Goal: Communication & Community: Answer question/provide support

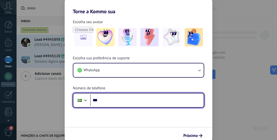
click at [137, 99] on input "***" at bounding box center [147, 101] width 114 height 12
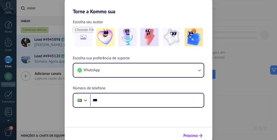
click at [197, 134] on span "Próximo" at bounding box center [191, 136] width 15 height 4
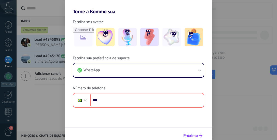
click at [197, 136] on span "Próximo" at bounding box center [191, 136] width 15 height 4
drag, startPoint x: 271, startPoint y: 99, endPoint x: 268, endPoint y: 93, distance: 7.8
click at [272, 99] on div "Torne a Kommo sua Escolha seu avatar Escolha sua preferência de suporte WhatsAp…" at bounding box center [138, 70] width 277 height 140
drag, startPoint x: 253, startPoint y: 93, endPoint x: 251, endPoint y: 93, distance: 2.6
click at [253, 93] on div "Torne a Kommo sua Escolha seu avatar Escolha sua preferência de suporte WhatsAp…" at bounding box center [138, 70] width 277 height 140
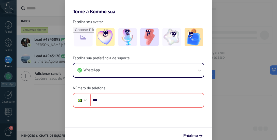
click at [233, 98] on div "Torne a Kommo sua Escolha seu avatar Escolha sua preferência de suporte WhatsAp…" at bounding box center [138, 70] width 277 height 140
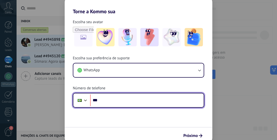
click at [153, 102] on input "***" at bounding box center [147, 101] width 114 height 12
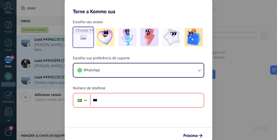
click at [83, 36] on input "file" at bounding box center [83, 37] width 20 height 20
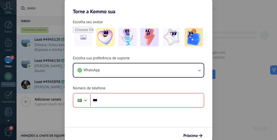
click at [246, 42] on div "Torne a Kommo sua Escolha seu avatar Escolha sua preferência de suporte WhatsAp…" at bounding box center [138, 70] width 277 height 140
click at [8, 28] on div "Torne a Kommo sua Escolha seu avatar Escolha sua preferência de suporte WhatsAp…" at bounding box center [138, 70] width 277 height 140
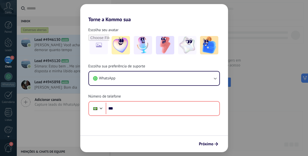
click at [182, 124] on form "Escolha seu avatar [PERSON_NAME] sua preferência de suporte WhatsApp Número de …" at bounding box center [154, 86] width 148 height 129
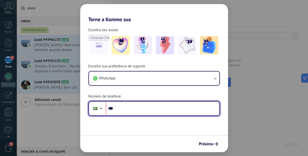
click at [165, 106] on input "***" at bounding box center [163, 108] width 114 height 12
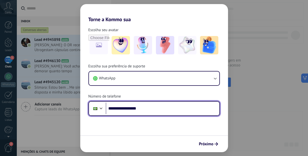
type input "**********"
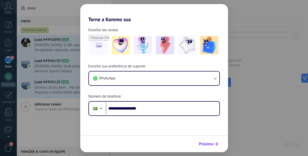
click at [207, 140] on span "Próximo" at bounding box center [206, 144] width 15 height 4
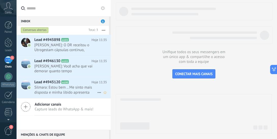
click at [49, 90] on span "Silmara: Estou bem .. Me sinto mais disposta e minha libido apresenta melhora s…" at bounding box center [65, 90] width 63 height 10
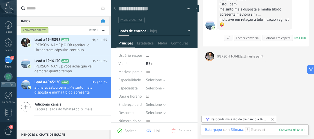
scroll to position [141, 0]
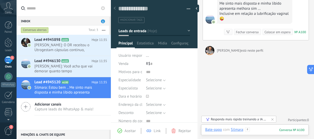
click at [259, 130] on div at bounding box center [254, 134] width 99 height 15
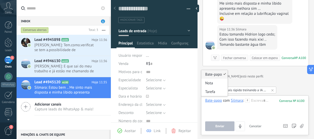
scroll to position [166, 0]
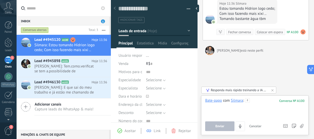
click at [263, 101] on div at bounding box center [254, 107] width 99 height 19
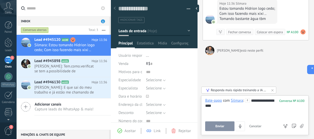
click at [230, 124] on button "Enviar" at bounding box center [219, 126] width 29 height 10
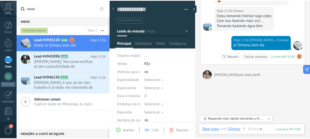
scroll to position [133, 0]
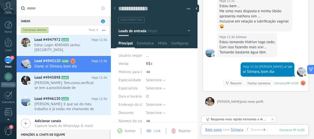
click at [7, 7] on use at bounding box center [8, 5] width 9 height 7
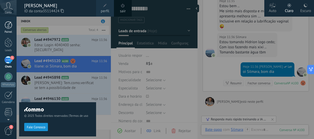
click at [10, 24] on div at bounding box center [9, 25] width 8 height 8
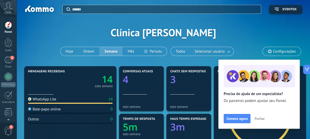
click at [277, 21] on div "Aplicar Eventos Clínica [PERSON_NAME] Ontem Semana Mês Todos Selecionar usuário…" at bounding box center [163, 32] width 278 height 65
click at [259, 117] on span "Fechar" at bounding box center [260, 118] width 10 height 4
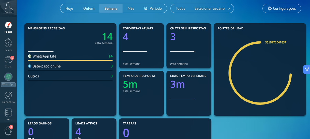
scroll to position [51, 0]
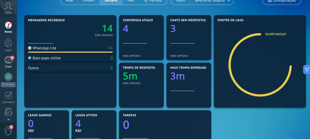
click at [8, 62] on div "5" at bounding box center [8, 59] width 8 height 7
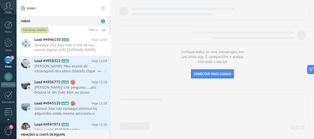
click at [45, 69] on span "[PERSON_NAME]: Meu exame de intravaginal deu útero dilatado. Oque pode ser? E o…" at bounding box center [65, 69] width 63 height 10
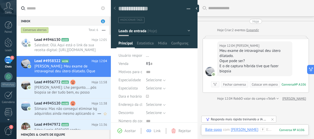
click at [59, 107] on span "Silmara: Mas não consegui eliminar kg adquiridos ainda mesmo aplicando o [MEDIC…" at bounding box center [65, 111] width 63 height 10
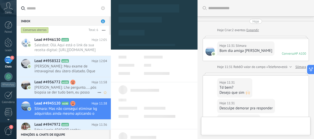
type textarea "**********"
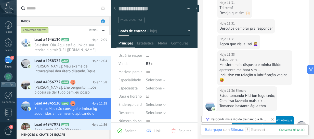
scroll to position [68, 0]
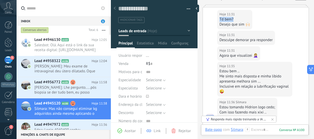
drag, startPoint x: 237, startPoint y: 20, endPoint x: 297, endPoint y: 18, distance: 60.4
click at [277, 17] on div "Hoje 11:31 Silmara Td bem? Desejo que sim 🙌🏻" at bounding box center [256, 18] width 106 height 23
click at [256, 130] on div at bounding box center [254, 134] width 99 height 15
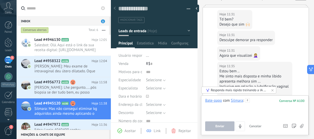
click at [262, 101] on div at bounding box center [254, 107] width 99 height 19
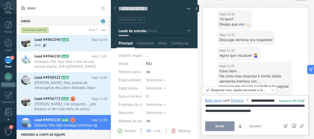
click at [246, 110] on div "**********" at bounding box center [255, 107] width 100 height 19
click at [270, 112] on div "**********" at bounding box center [255, 107] width 100 height 19
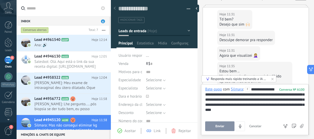
click at [261, 105] on div "**********" at bounding box center [255, 102] width 100 height 31
click at [218, 123] on button "Enviar" at bounding box center [219, 126] width 29 height 10
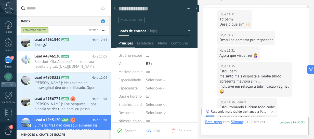
scroll to position [258, 0]
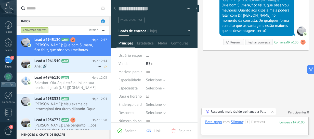
click at [40, 64] on span "Ana: 🔊" at bounding box center [65, 66] width 63 height 5
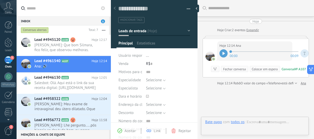
scroll to position [32, 0]
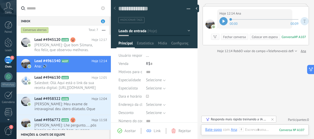
click at [221, 21] on div at bounding box center [223, 21] width 8 height 8
click at [266, 130] on div at bounding box center [254, 134] width 99 height 15
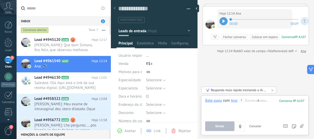
click at [277, 127] on icon at bounding box center [302, 126] width 4 height 4
click at [0, 0] on input "file" at bounding box center [0, 0] width 0 height 0
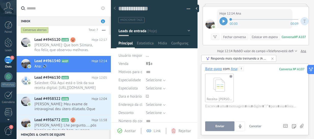
click at [220, 127] on span "Enviar" at bounding box center [219, 126] width 9 height 4
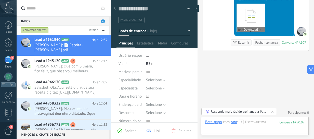
click at [261, 19] on icon at bounding box center [251, 15] width 20 height 21
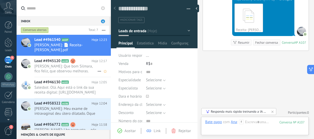
click at [47, 64] on span "[PERSON_NAME]: Que bom Silmara, fico feliz, que observou melhoras. Quanto aos k…" at bounding box center [65, 69] width 63 height 10
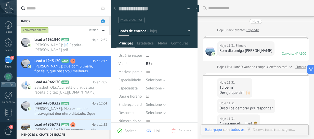
scroll to position [212, 0]
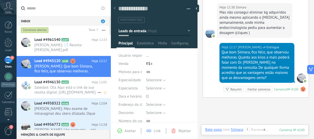
click at [53, 85] on span "Salesbot: Olá. Aqui está o link da sua receita digital: [URL][DOMAIN_NAME] P..." at bounding box center [65, 90] width 63 height 10
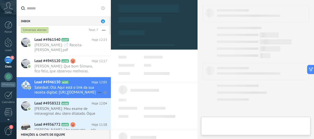
type textarea "**********"
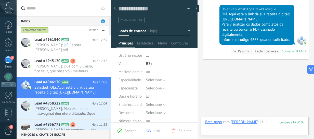
scroll to position [143, 0]
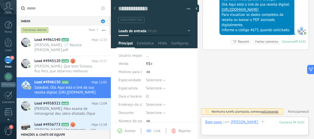
click at [263, 121] on div at bounding box center [254, 126] width 99 height 15
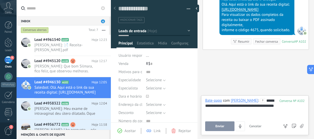
click at [221, 127] on span "Enviar" at bounding box center [219, 126] width 9 height 4
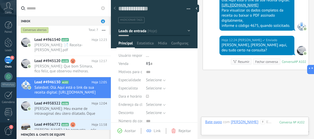
scroll to position [167, 0]
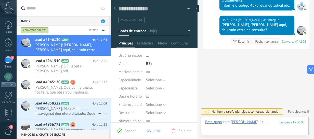
click at [56, 106] on span "[PERSON_NAME]: Meu exame de intravaginal deu útero dilatado. Oque pode ser? E o…" at bounding box center [65, 111] width 63 height 10
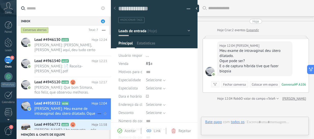
type textarea "**********"
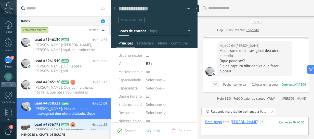
click at [271, 123] on div at bounding box center [254, 126] width 99 height 15
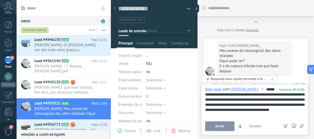
click at [209, 129] on button "Enviar" at bounding box center [219, 126] width 29 height 10
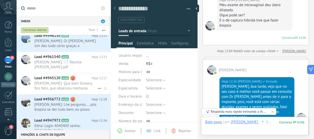
scroll to position [25, 0]
click at [54, 45] on span "[PERSON_NAME]: Oi [PERSON_NAME] sim deu tudo certo graças a [DEMOGRAPHIC_DATA]" at bounding box center [65, 43] width 63 height 10
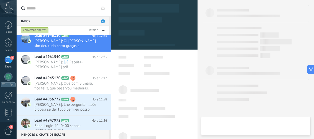
scroll to position [32, 0]
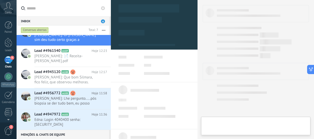
type textarea "**********"
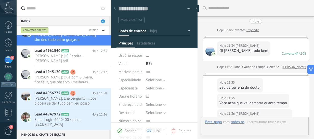
scroll to position [193, 0]
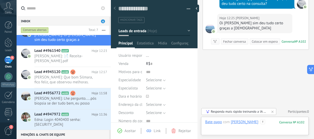
click at [264, 122] on div at bounding box center [254, 126] width 99 height 15
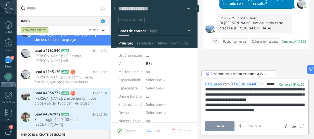
click at [218, 127] on span "Enviar" at bounding box center [219, 126] width 9 height 4
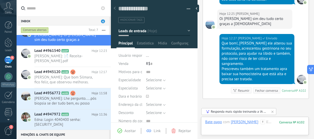
scroll to position [247, 0]
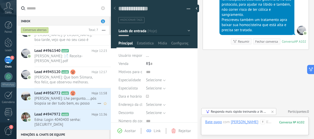
click at [54, 96] on span "[PERSON_NAME]: Lhe pergunto.....pós biopsia se der tudo bem, eu posso colocar o…" at bounding box center [65, 101] width 63 height 10
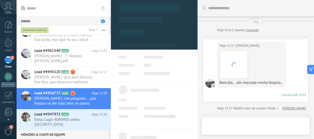
type textarea "**********"
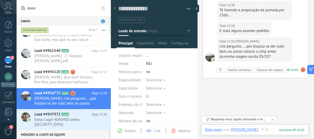
scroll to position [95, 0]
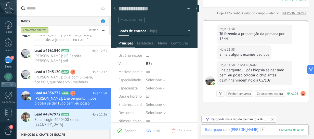
click at [266, 128] on div at bounding box center [254, 134] width 99 height 15
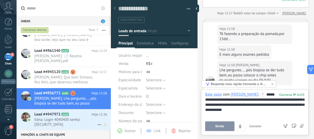
scroll to position [0, 0]
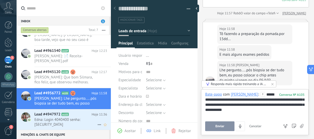
click at [44, 117] on span "Edna: Login 4040400 senha:[SECURITY_DATA]" at bounding box center [65, 122] width 63 height 10
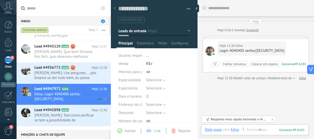
scroll to position [65, 0]
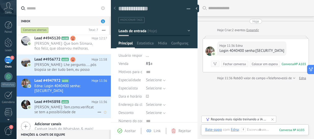
click at [68, 104] on span "[PERSON_NAME]: Tem.como.verificat se tem a.possibilidade de transdermico?" at bounding box center [65, 109] width 63 height 10
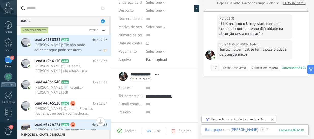
click at [62, 50] on span "[PERSON_NAME]: Ele não pode adiantar oque pode ser útero dilatado? Miomas eu nã…" at bounding box center [65, 48] width 63 height 10
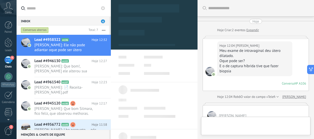
type textarea "**********"
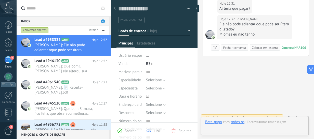
scroll to position [8, 0]
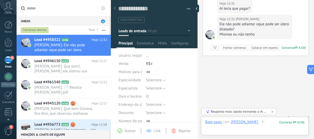
click at [265, 120] on div at bounding box center [254, 126] width 99 height 15
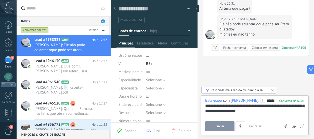
click at [221, 112] on div "**********" at bounding box center [255, 107] width 100 height 19
click at [238, 110] on div "**********" at bounding box center [255, 107] width 100 height 19
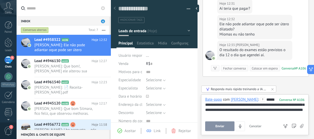
scroll to position [194, 0]
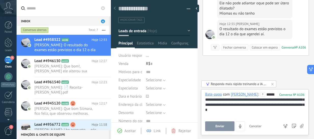
click at [219, 125] on span "Enviar" at bounding box center [219, 126] width 9 height 4
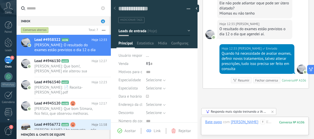
scroll to position [227, 0]
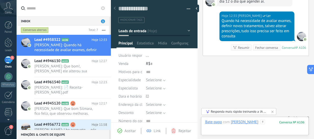
click at [268, 122] on div at bounding box center [254, 126] width 99 height 15
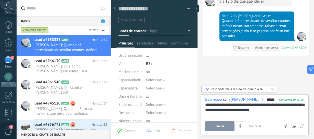
click at [214, 126] on button "Enviar" at bounding box center [219, 126] width 29 height 10
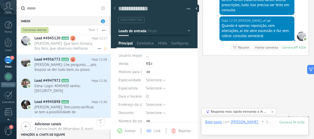
scroll to position [0, 0]
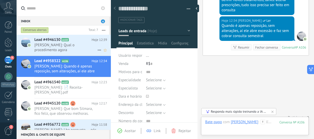
click at [47, 44] on span "[PERSON_NAME]: Qual o procedimento agora" at bounding box center [65, 48] width 63 height 10
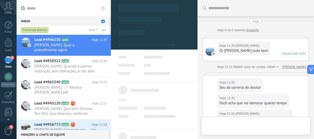
type textarea "**********"
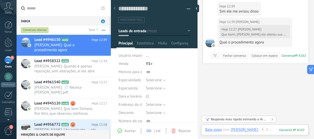
scroll to position [273, 0]
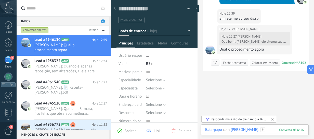
click at [266, 130] on div at bounding box center [254, 134] width 99 height 15
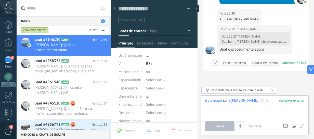
click at [241, 126] on icon "4" at bounding box center [240, 126] width 4 height 4
click at [255, 126] on span "Cancelar" at bounding box center [255, 126] width 12 height 4
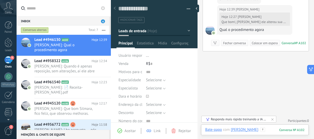
scroll to position [299, 0]
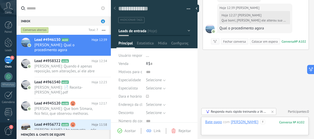
click at [261, 124] on div at bounding box center [254, 126] width 99 height 15
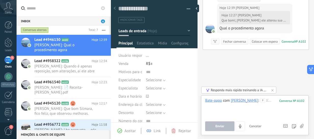
click at [277, 126] on use at bounding box center [302, 126] width 4 height 4
click at [0, 0] on input "file" at bounding box center [0, 0] width 0 height 0
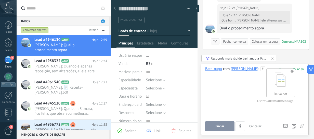
click at [221, 126] on span "Enviar" at bounding box center [219, 126] width 9 height 4
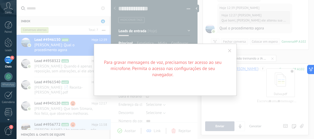
click at [229, 50] on span at bounding box center [229, 51] width 3 height 4
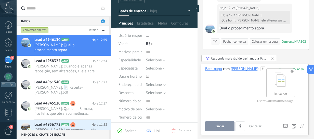
scroll to position [25, 0]
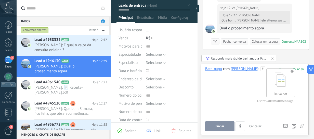
click at [222, 127] on span "Enviar" at bounding box center [219, 126] width 9 height 4
click at [277, 125] on icon at bounding box center [302, 126] width 4 height 4
click at [0, 0] on input "file" at bounding box center [0, 0] width 0 height 0
click at [218, 124] on span "Enviar" at bounding box center [219, 126] width 9 height 4
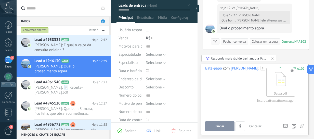
click at [273, 60] on icon at bounding box center [272, 58] width 4 height 4
click at [270, 82] on div "Dalva.pdf" at bounding box center [280, 82] width 28 height 28
click at [277, 72] on use at bounding box center [292, 70] width 3 height 3
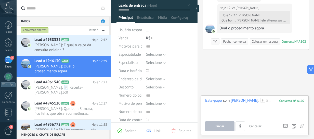
scroll to position [0, 0]
click at [277, 124] on icon at bounding box center [302, 126] width 4 height 4
click at [0, 0] on input "file" at bounding box center [0, 0] width 0 height 0
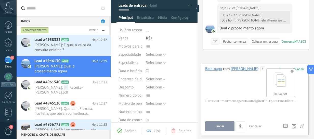
click at [228, 127] on button "Enviar" at bounding box center [219, 126] width 29 height 10
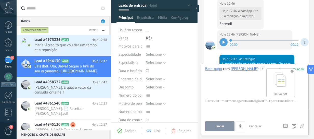
scroll to position [515, 0]
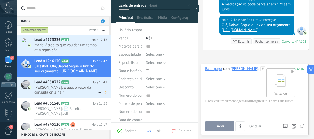
click at [74, 91] on span "[PERSON_NAME]: E qual o valor da consulta onlaine ?" at bounding box center [65, 90] width 63 height 10
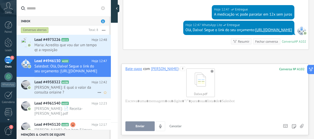
scroll to position [467, 0]
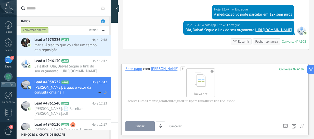
click at [54, 87] on span "[PERSON_NAME]: E qual o valor da consulta onlaine ?" at bounding box center [65, 90] width 63 height 10
click at [50, 44] on span "Maria: Acredito que vou dar um tempo qt a reposição" at bounding box center [65, 48] width 63 height 10
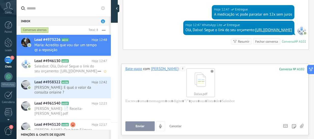
click at [51, 67] on span "Salesbot: Olá, Dalva! Segue o link do seu orçamento: [URL][DOMAIN_NAME]" at bounding box center [65, 69] width 63 height 10
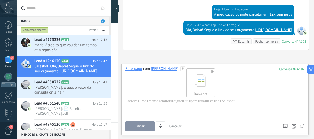
click at [211, 72] on use at bounding box center [212, 71] width 3 height 3
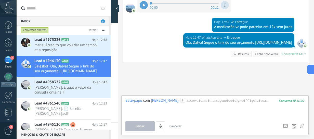
scroll to position [390, 0]
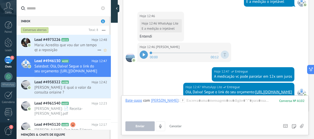
click at [49, 45] on span "Maria: Acredito que vou dar um tempo qt a reposição" at bounding box center [65, 48] width 63 height 10
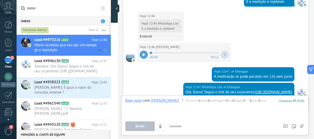
click at [49, 45] on span "Maria: Acredito que vou dar um tempo qt a reposição" at bounding box center [65, 48] width 63 height 10
click at [121, 7] on div at bounding box center [118, 9] width 8 height 8
click at [119, 9] on div at bounding box center [118, 9] width 8 height 8
